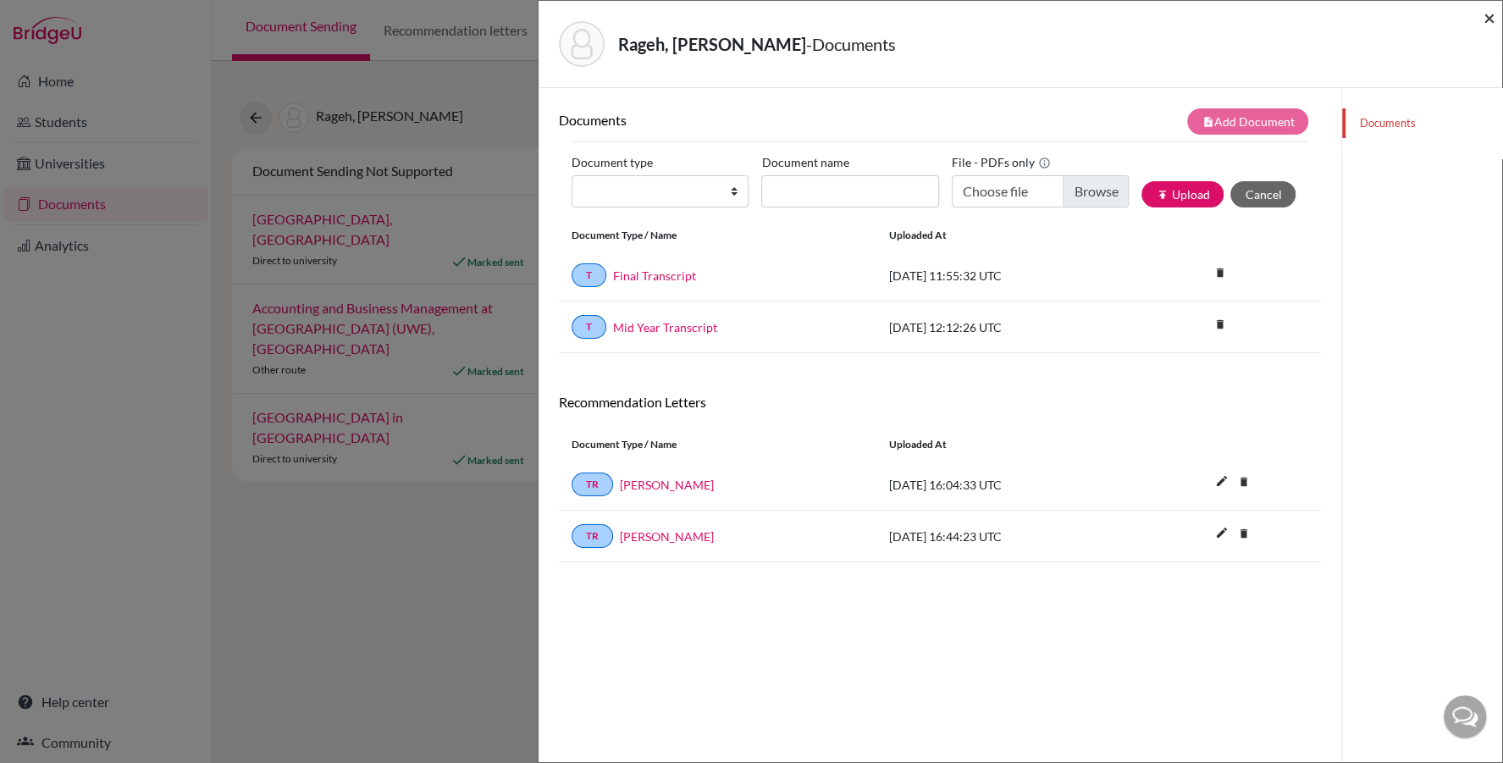
click at [1484, 19] on span "×" at bounding box center [1489, 17] width 12 height 25
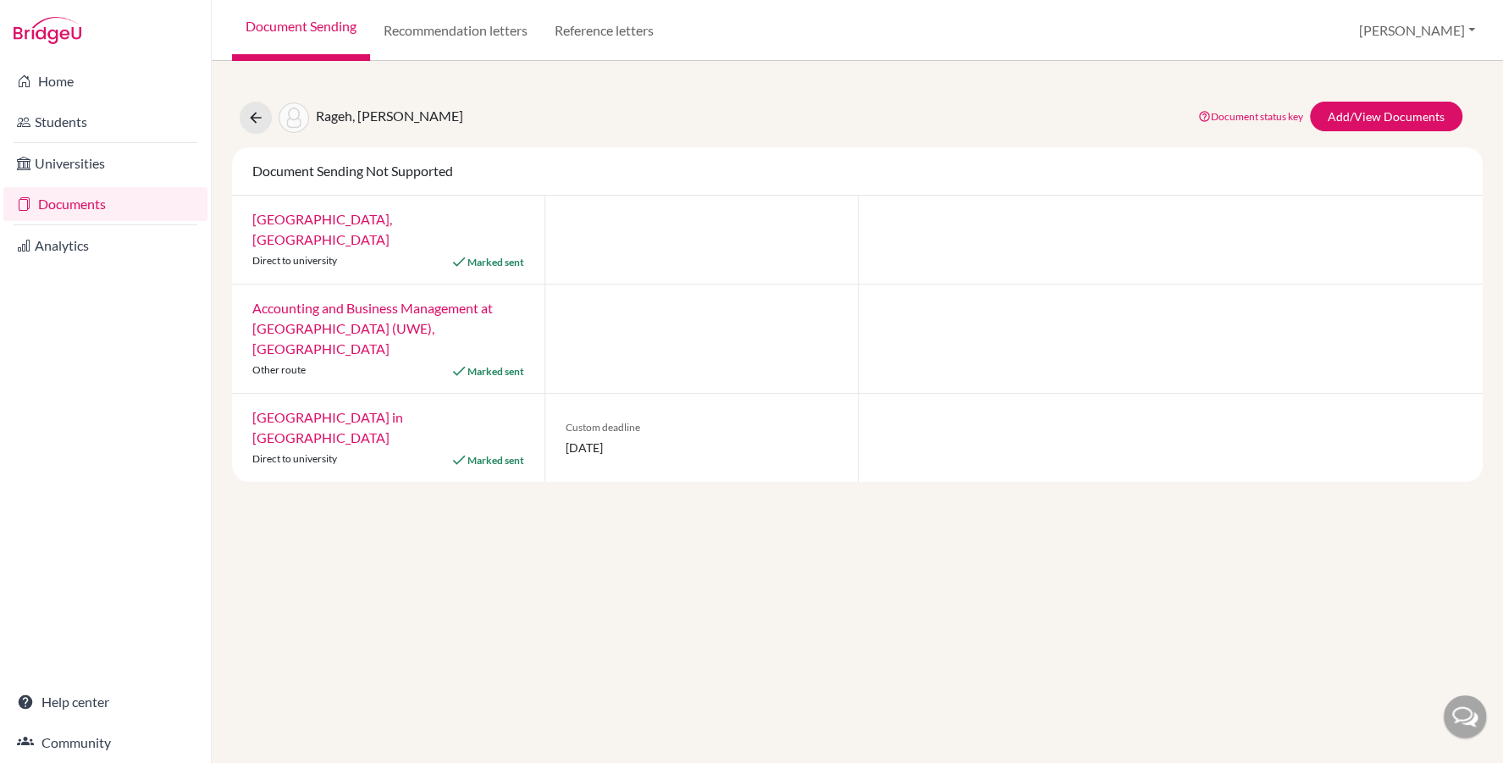
click at [135, 187] on link "Documents" at bounding box center [105, 204] width 204 height 34
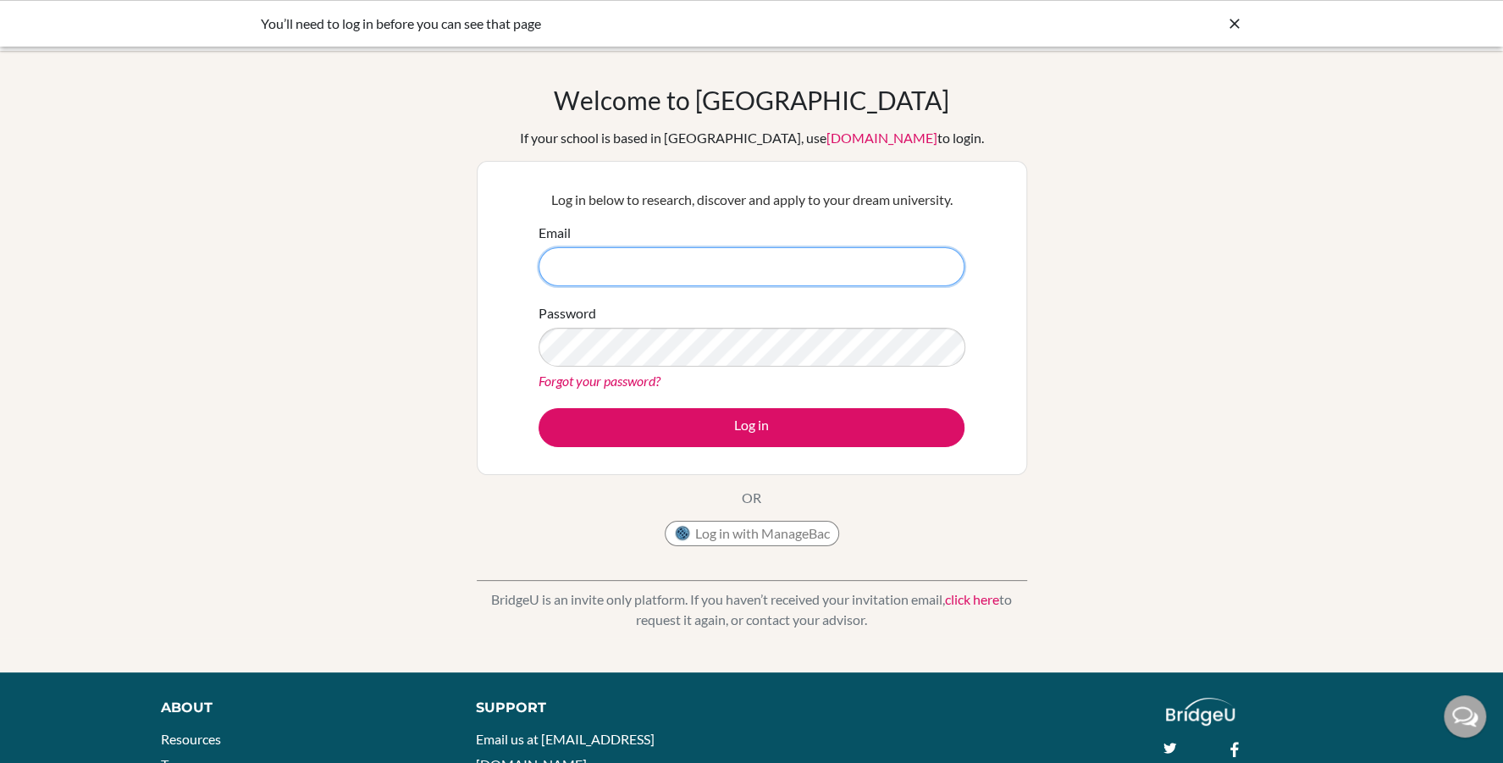
click at [576, 274] on input "Email" at bounding box center [751, 266] width 426 height 39
type input "[EMAIL_ADDRESS][DOMAIN_NAME]"
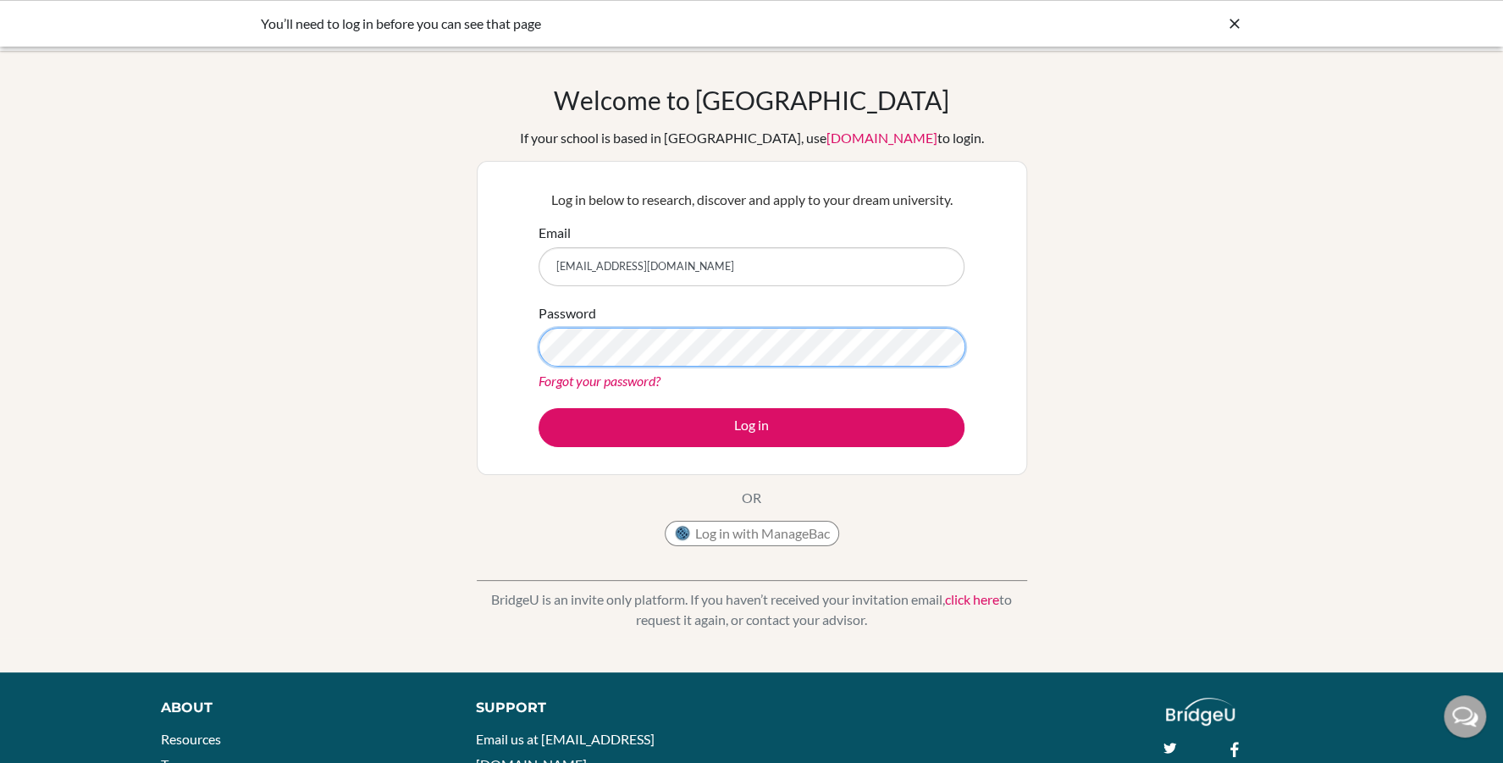
click at [538, 408] on button "Log in" at bounding box center [751, 427] width 426 height 39
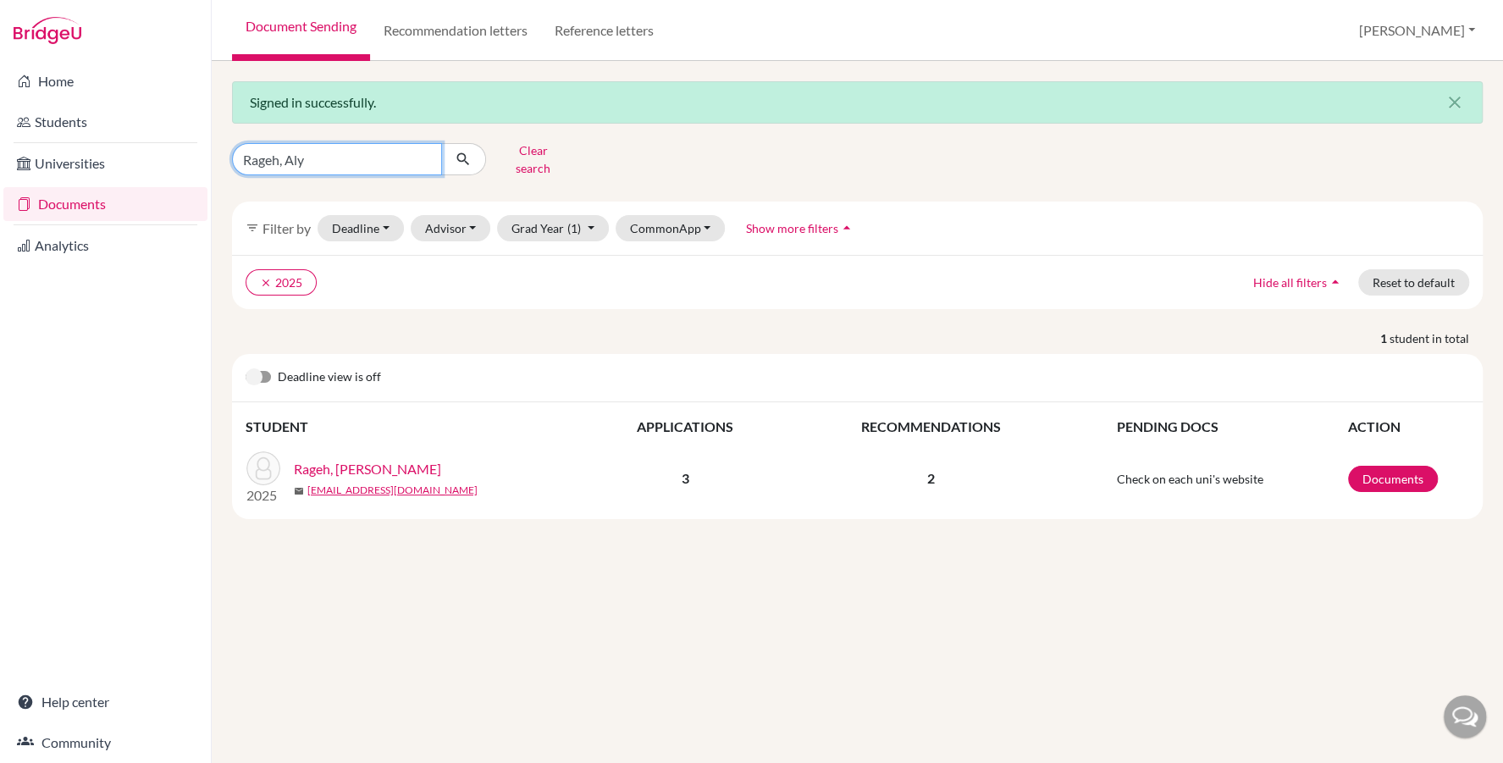
click at [321, 159] on input "Rageh, Aly" at bounding box center [337, 159] width 210 height 32
type input "saiid"
click button "submit" at bounding box center [463, 159] width 45 height 32
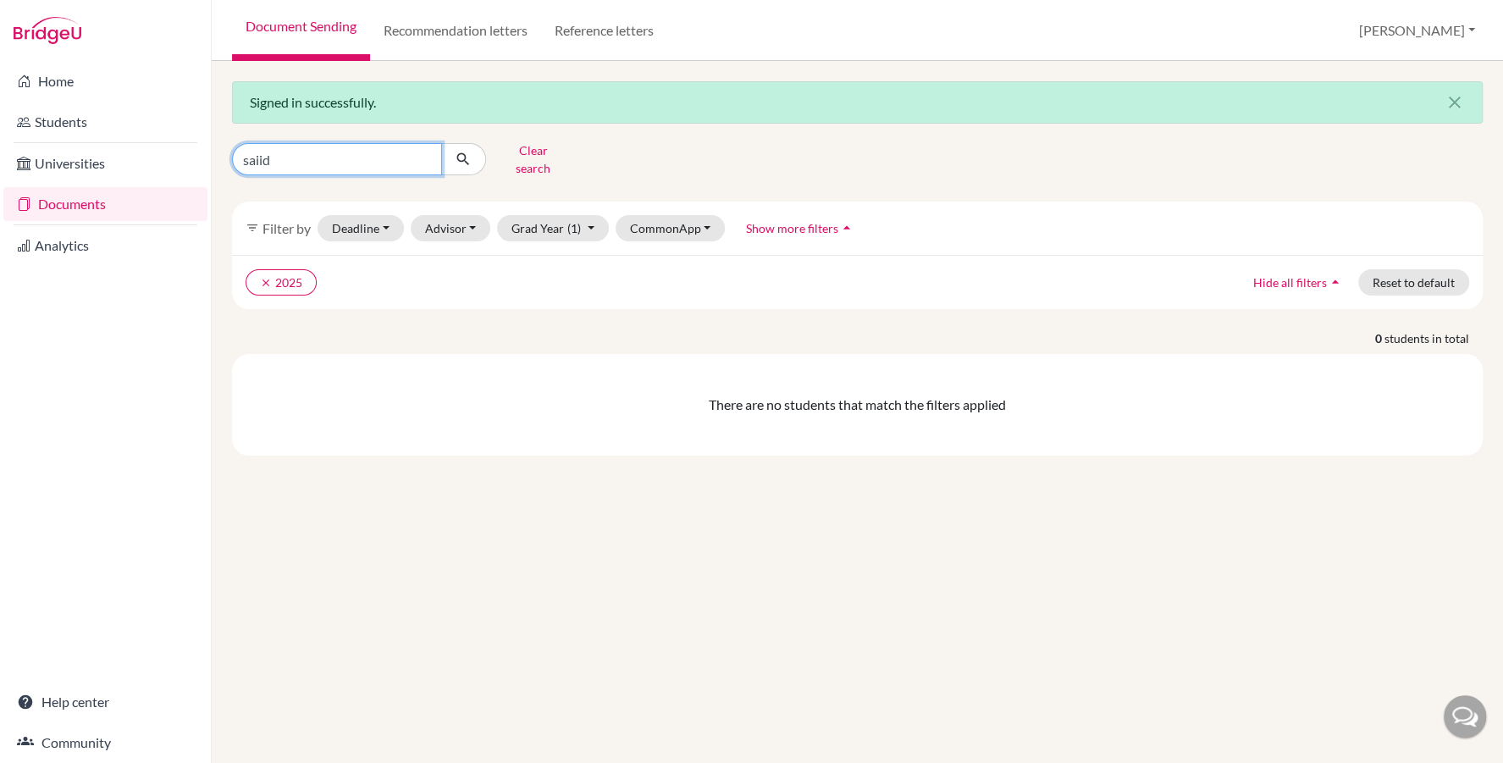
click at [295, 157] on input "saiid" at bounding box center [337, 159] width 210 height 32
click at [294, 156] on input "saiid" at bounding box center [337, 159] width 210 height 32
type input "saaid"
click button "submit" at bounding box center [463, 159] width 45 height 32
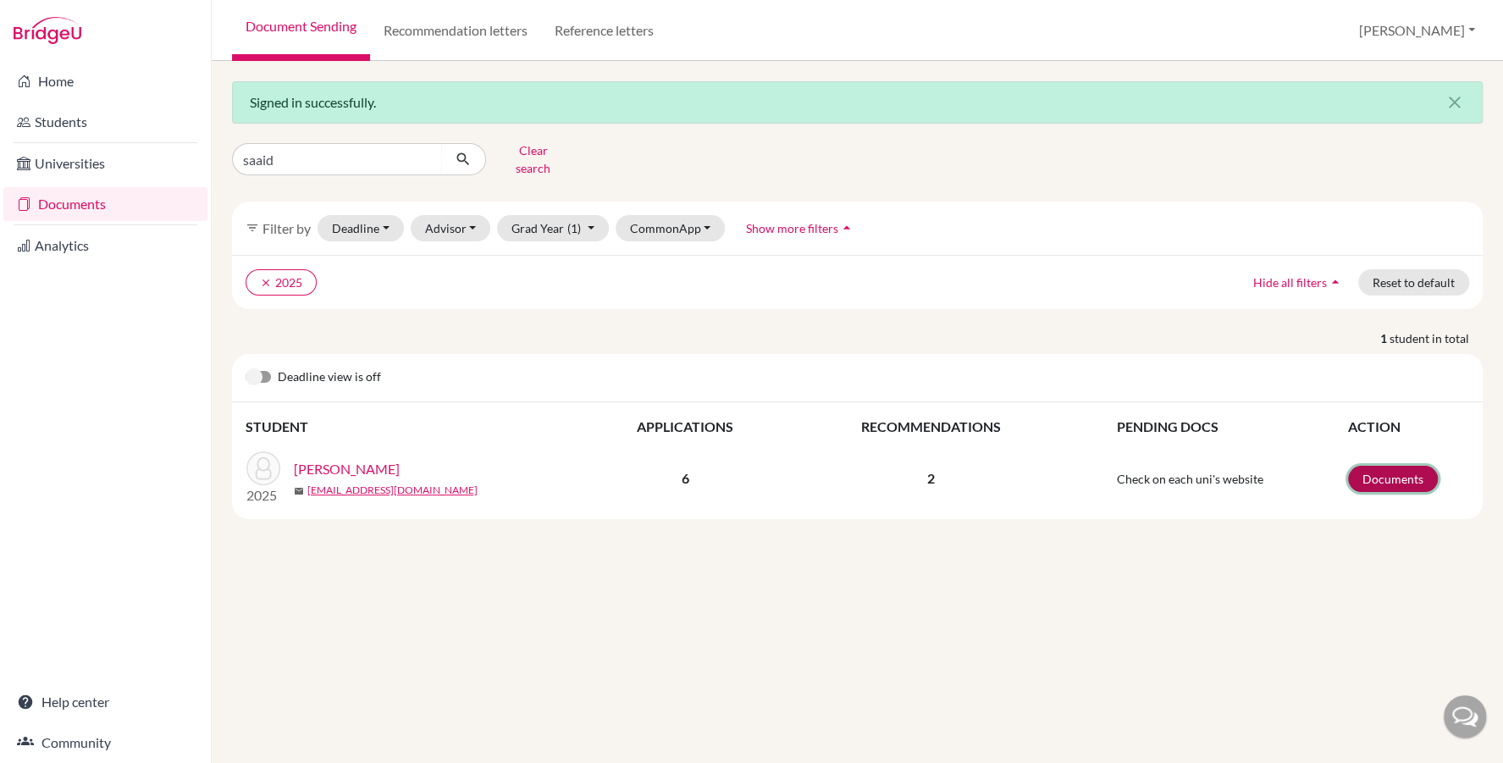
click at [1402, 466] on link "Documents" at bounding box center [1393, 479] width 90 height 26
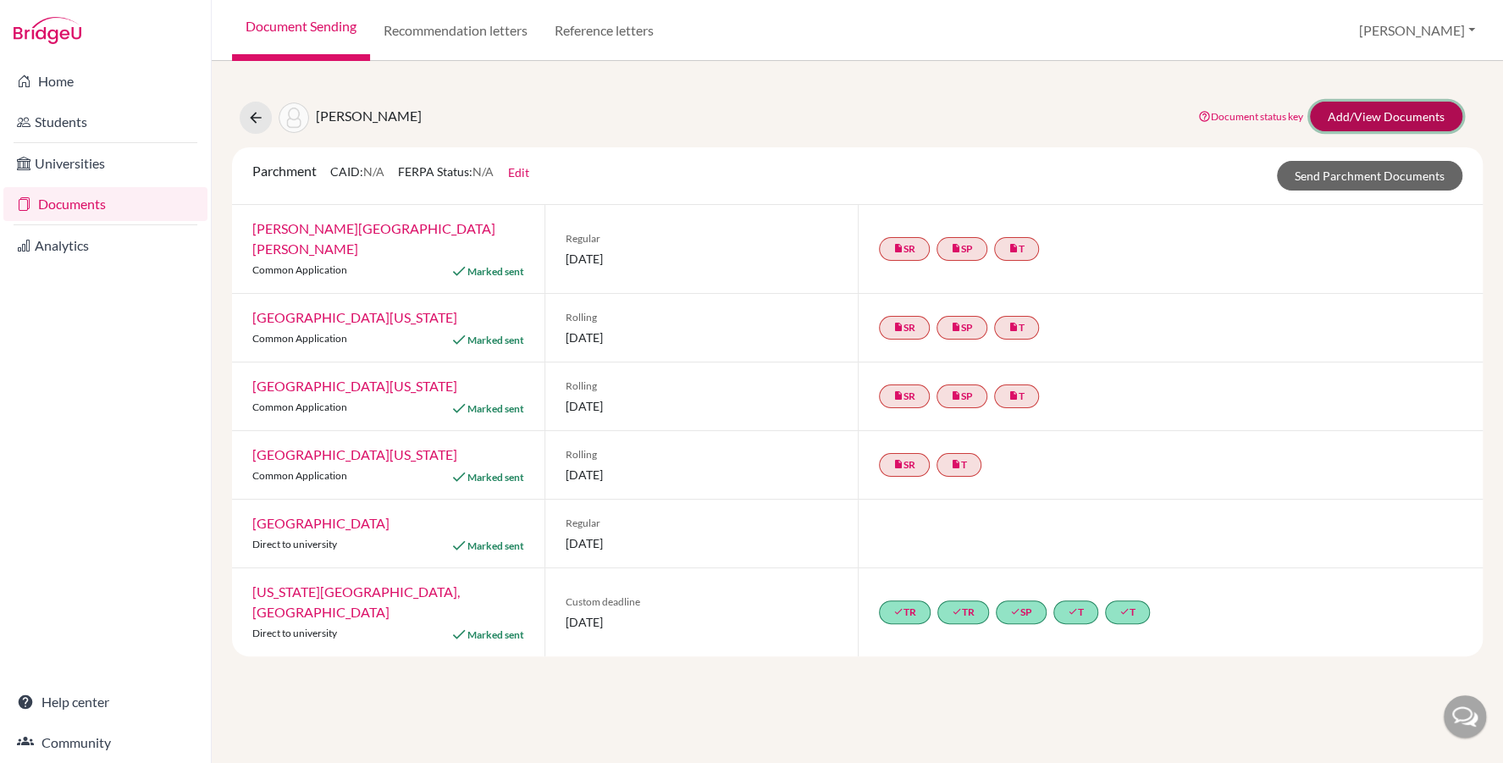
click at [1367, 118] on link "Add/View Documents" at bounding box center [1386, 117] width 152 height 30
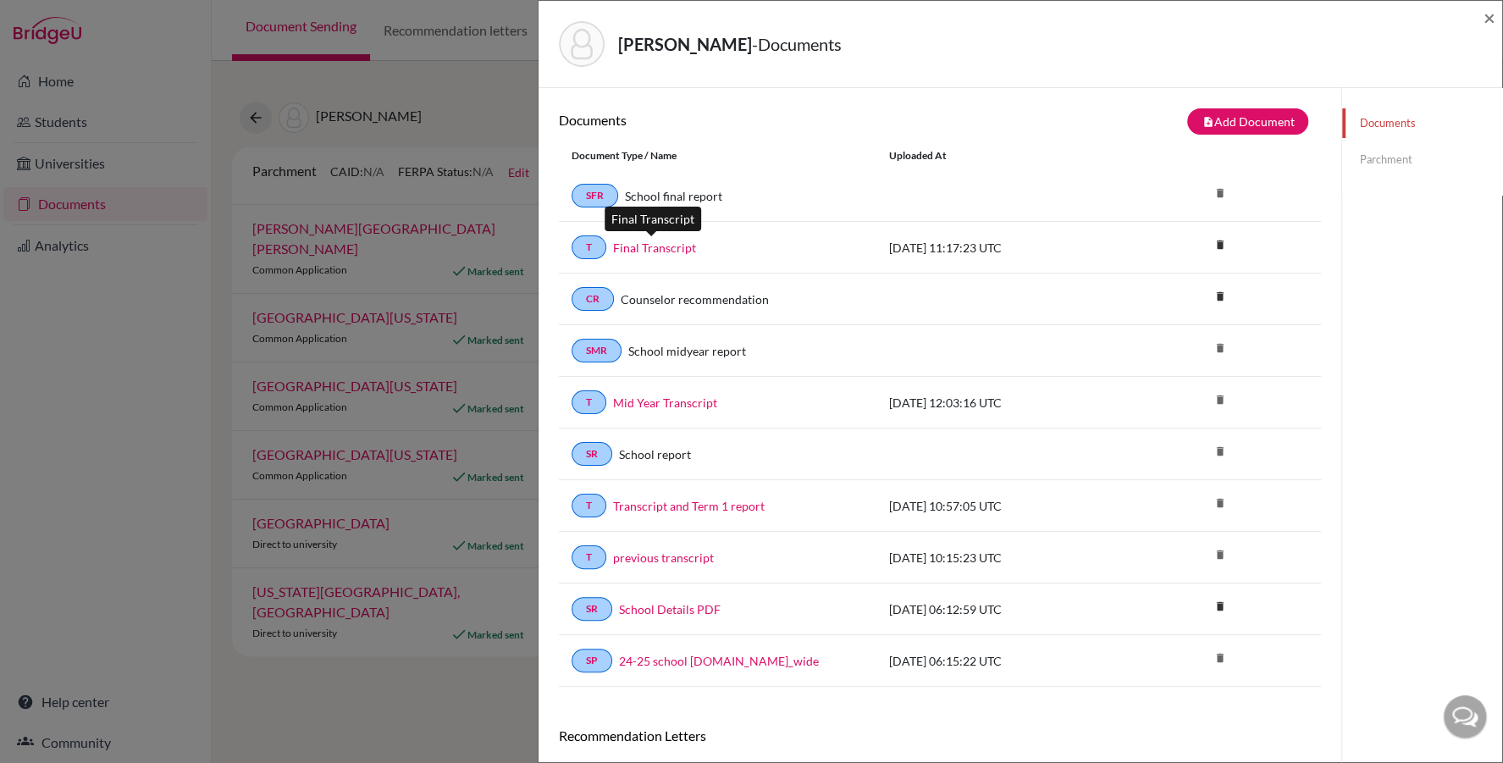
click at [660, 246] on link "Final Transcript" at bounding box center [654, 248] width 83 height 18
click at [664, 555] on link "previous transcript" at bounding box center [663, 558] width 101 height 18
